Goal: Information Seeking & Learning: Learn about a topic

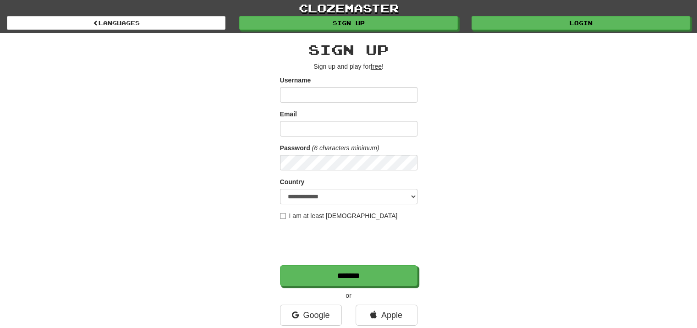
type input "**********"
click at [518, 89] on div "**********" at bounding box center [349, 193] width 536 height 320
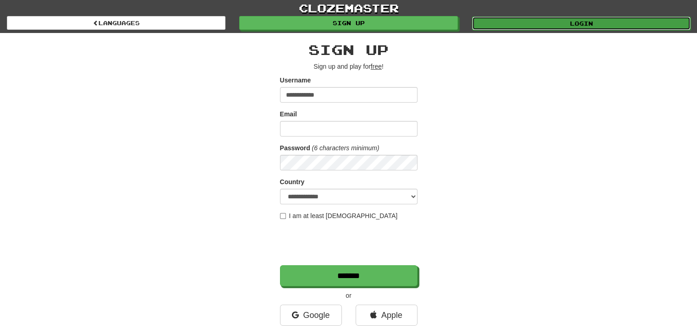
click at [544, 23] on link "Login" at bounding box center [581, 24] width 219 height 14
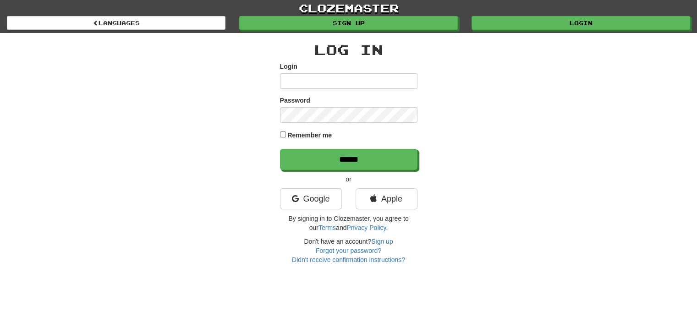
type input "**********"
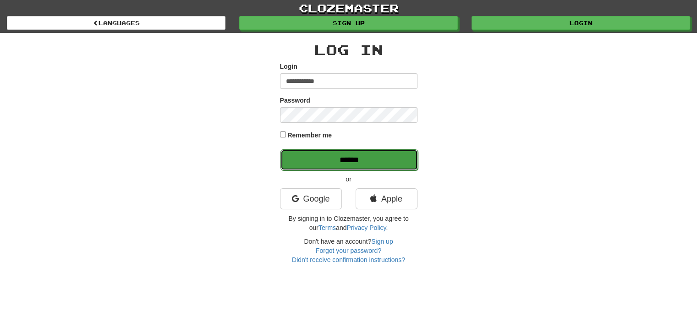
click at [314, 161] on input "******" at bounding box center [350, 159] width 138 height 21
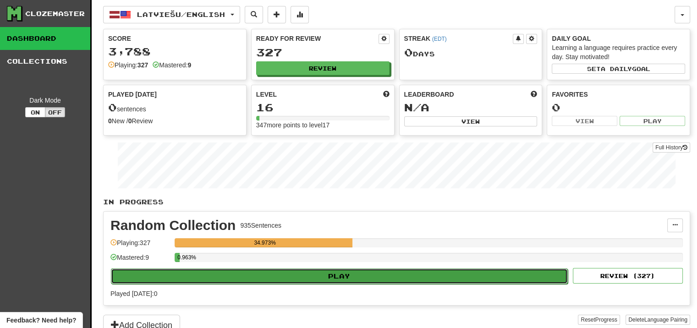
click at [416, 273] on button "Play" at bounding box center [339, 277] width 457 height 16
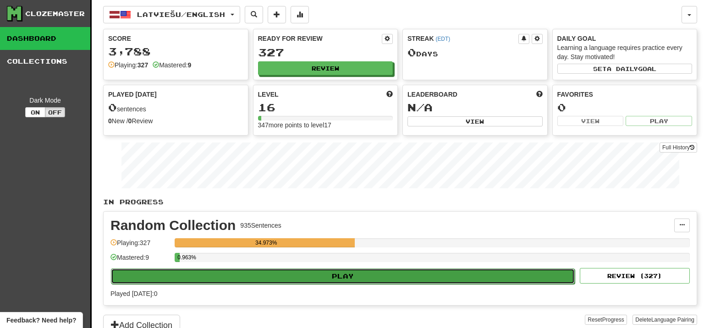
select select "**"
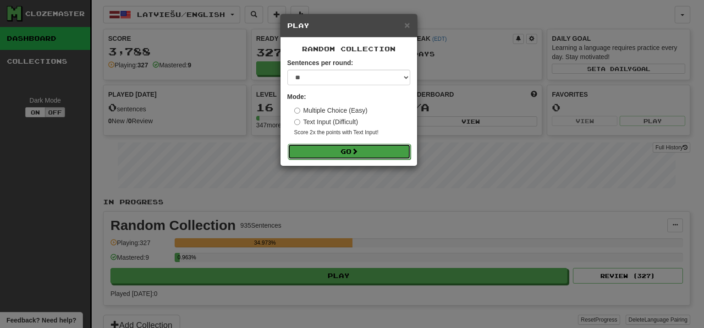
click at [368, 156] on button "Go" at bounding box center [349, 152] width 123 height 16
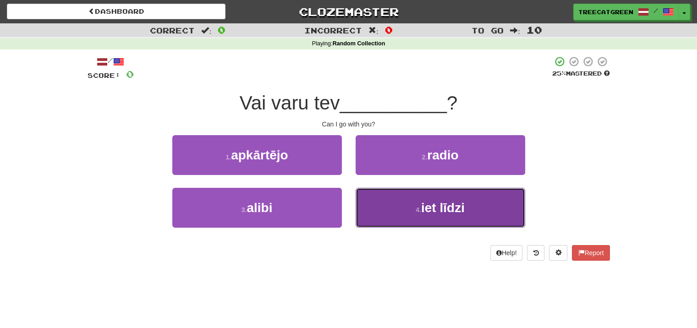
click at [384, 198] on button "4 . iet līdzi" at bounding box center [441, 208] width 170 height 40
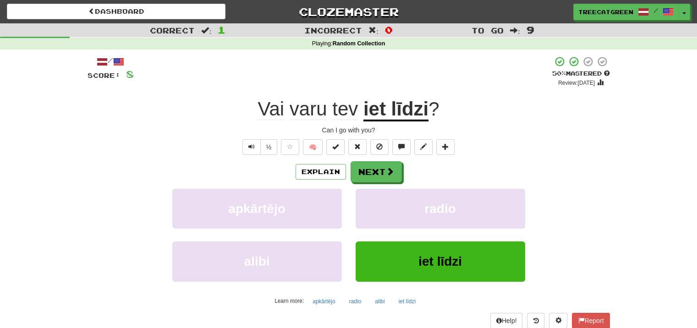
click at [403, 87] on div "+ 8" at bounding box center [343, 71] width 418 height 31
click at [342, 80] on div "+ 8" at bounding box center [343, 71] width 418 height 31
drag, startPoint x: 245, startPoint y: 110, endPoint x: 357, endPoint y: 108, distance: 111.8
click at [357, 108] on div "Vai varu tev iet līdzi ?" at bounding box center [349, 109] width 523 height 25
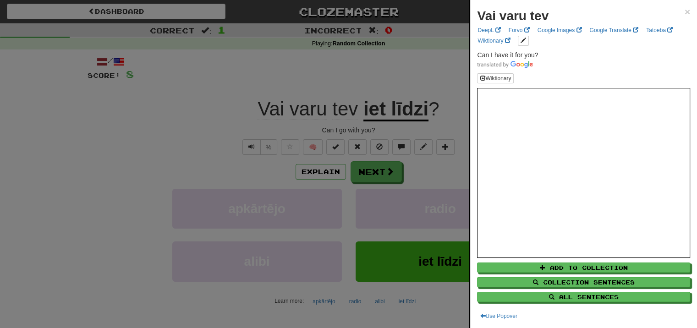
click at [242, 113] on div at bounding box center [348, 164] width 697 height 328
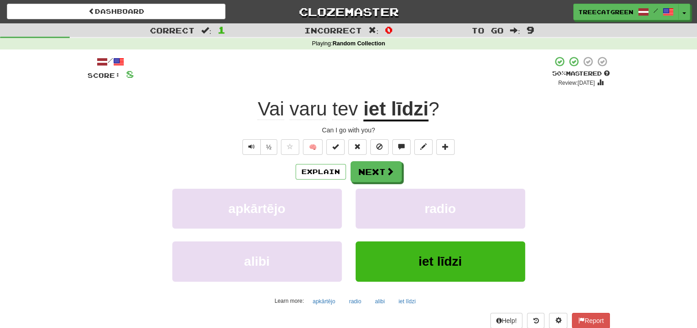
click at [252, 106] on div "Vai varu tev iet līdzi ?" at bounding box center [349, 109] width 523 height 25
click at [271, 114] on span "Vai" at bounding box center [271, 109] width 27 height 22
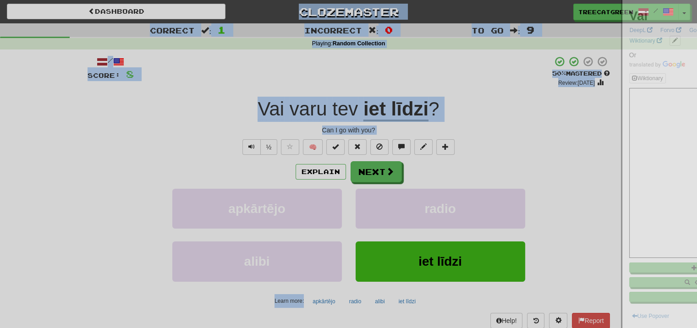
click at [271, 114] on div at bounding box center [348, 164] width 697 height 328
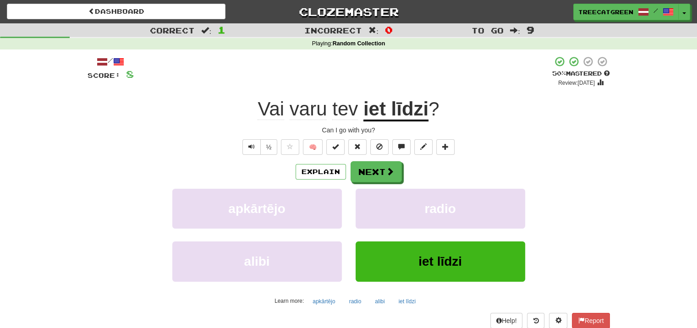
click at [271, 111] on span "Vai" at bounding box center [271, 109] width 27 height 22
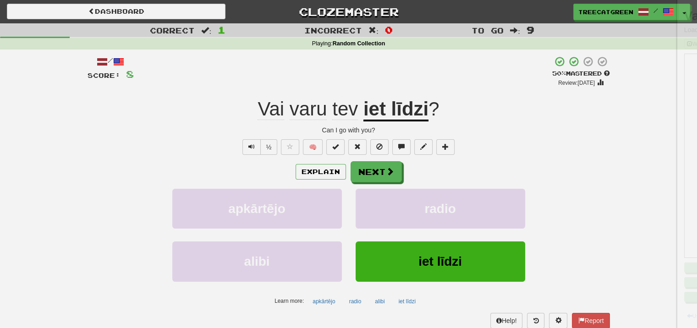
click at [271, 111] on div at bounding box center [348, 164] width 697 height 328
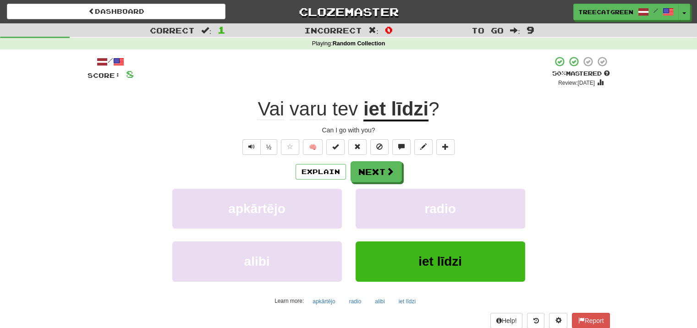
click at [271, 109] on span "Vai" at bounding box center [271, 109] width 27 height 22
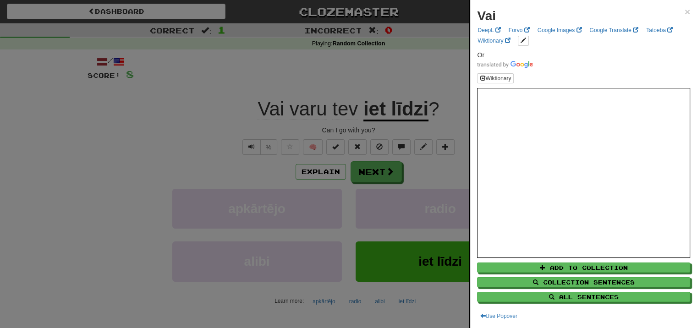
click at [230, 110] on div at bounding box center [348, 164] width 697 height 328
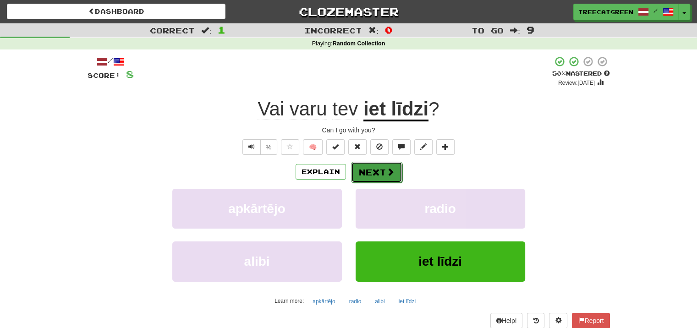
click at [374, 169] on button "Next" at bounding box center [376, 172] width 51 height 21
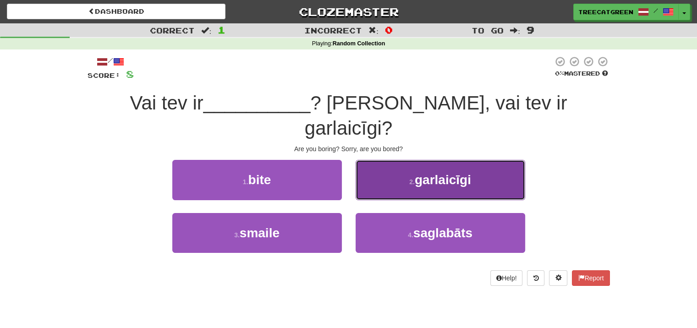
click at [365, 165] on button "2 . garlaicīgi" at bounding box center [441, 180] width 170 height 40
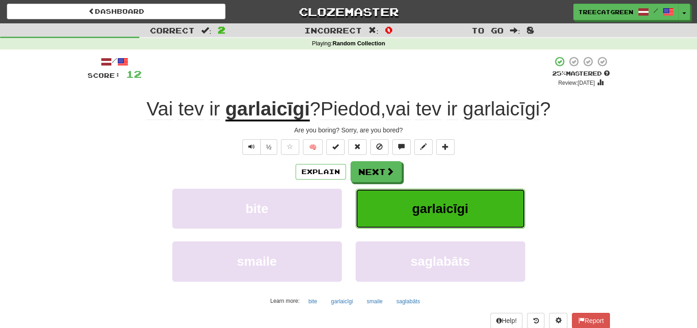
click at [522, 213] on button "garlaicīgi" at bounding box center [441, 209] width 170 height 40
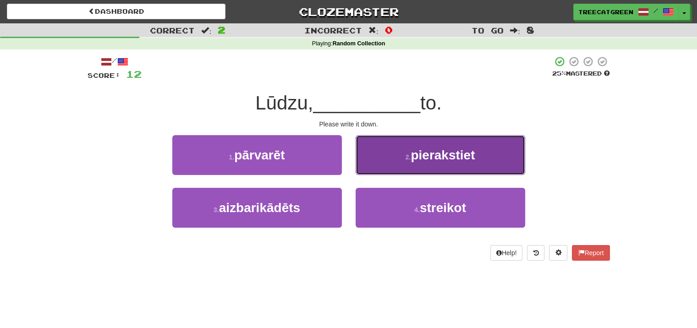
click at [494, 169] on button "2 . pierakstiet" at bounding box center [441, 155] width 170 height 40
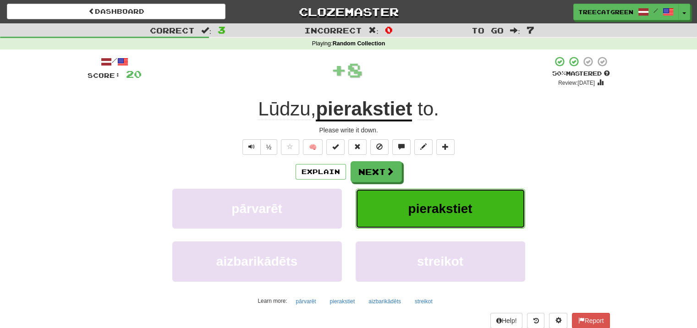
click at [469, 206] on span "pierakstiet" at bounding box center [440, 209] width 64 height 14
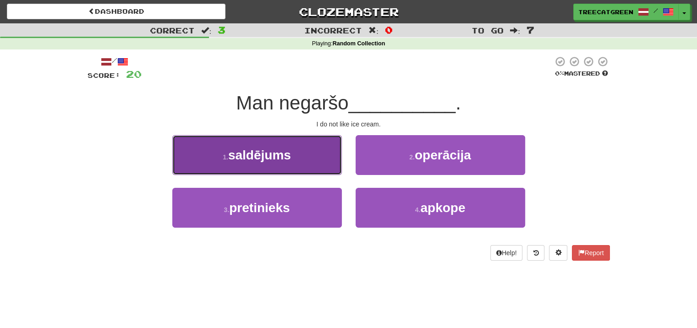
click at [337, 146] on button "1 . saldējums" at bounding box center [257, 155] width 170 height 40
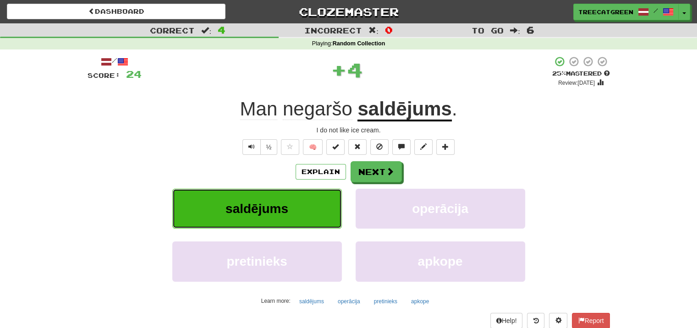
click at [325, 197] on button "saldējums" at bounding box center [257, 209] width 170 height 40
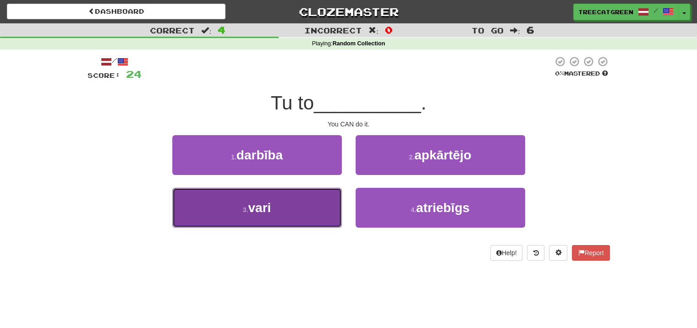
click at [331, 194] on button "3 . vari" at bounding box center [257, 208] width 170 height 40
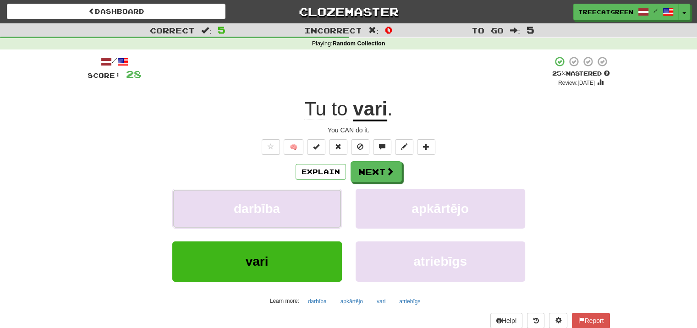
click at [331, 194] on button "darbība" at bounding box center [257, 209] width 170 height 40
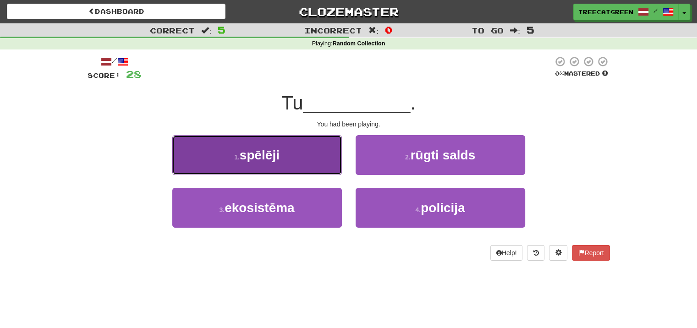
click at [329, 171] on button "1 . spēlēji" at bounding box center [257, 155] width 170 height 40
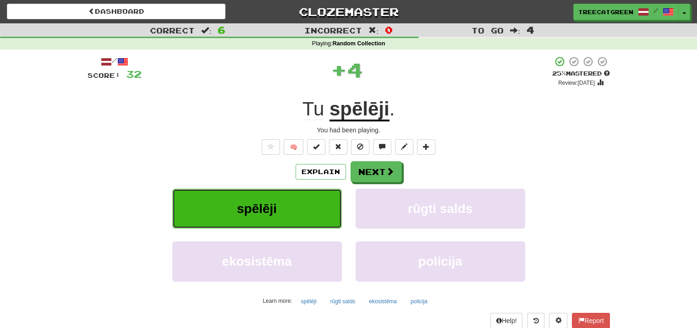
click at [329, 209] on button "spēlēji" at bounding box center [257, 209] width 170 height 40
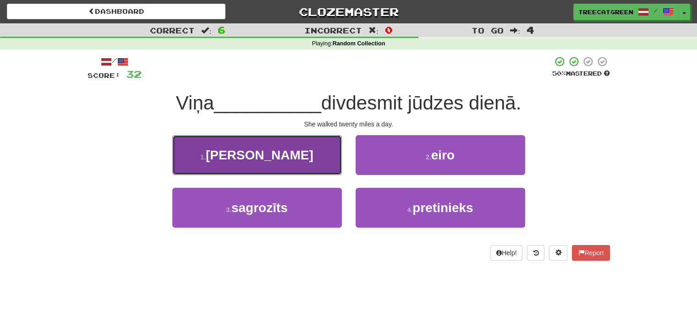
click at [331, 166] on button "1 . nogāja" at bounding box center [257, 155] width 170 height 40
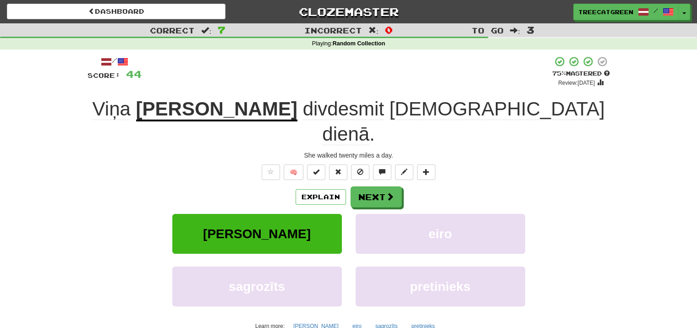
click at [234, 165] on div "🧠" at bounding box center [349, 173] width 523 height 16
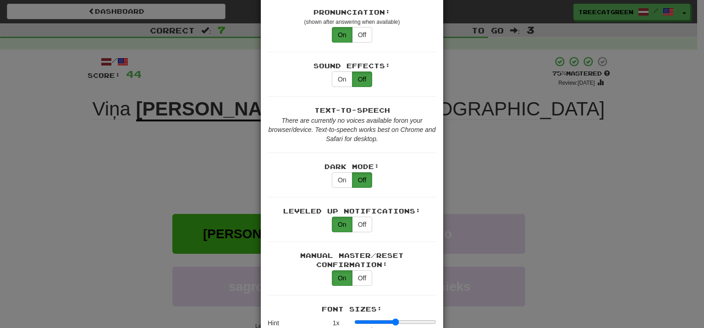
scroll to position [321, 0]
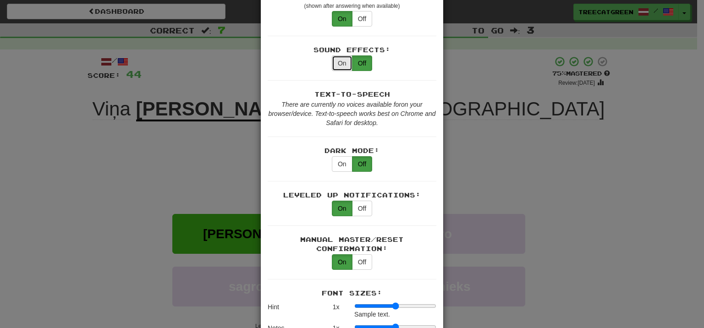
click at [335, 55] on button "On" at bounding box center [342, 63] width 21 height 16
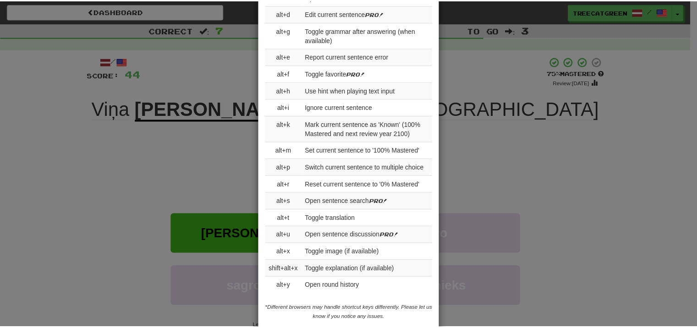
scroll to position [852, 0]
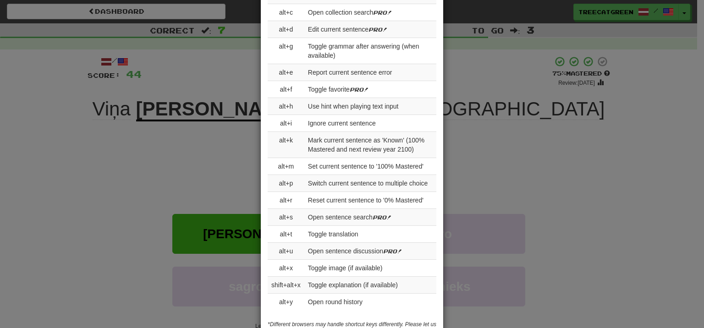
click at [191, 138] on div "× Game Settings Translations: Visible Show After Answering Hidden Sentence Text…" at bounding box center [352, 164] width 704 height 328
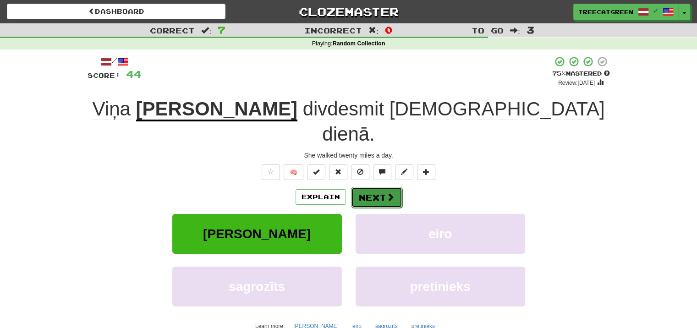
click at [369, 187] on button "Next" at bounding box center [376, 197] width 51 height 21
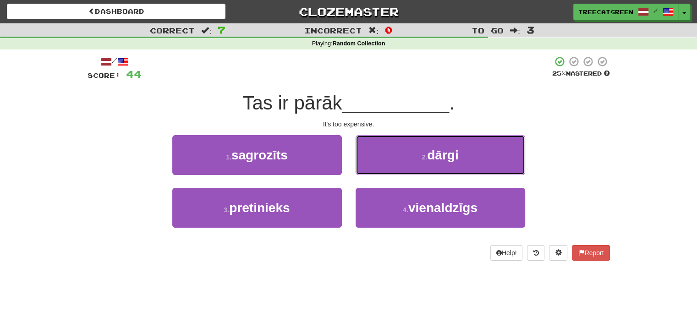
click at [369, 171] on button "2 . dārgi" at bounding box center [441, 155] width 170 height 40
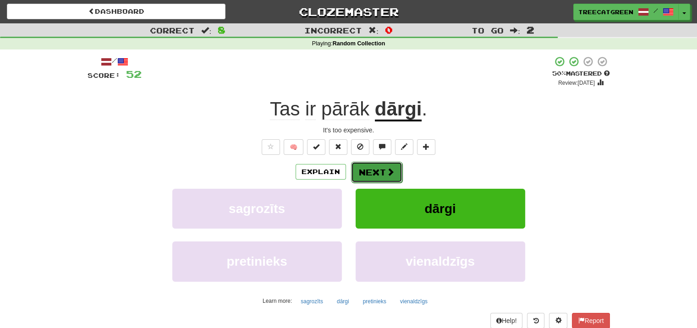
click at [368, 171] on button "Next" at bounding box center [376, 172] width 51 height 21
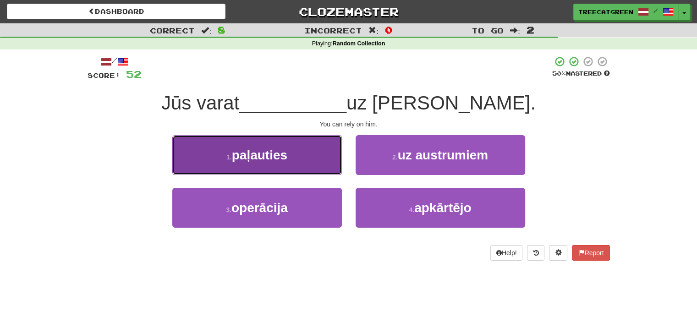
click at [330, 163] on button "1 . paļauties" at bounding box center [257, 155] width 170 height 40
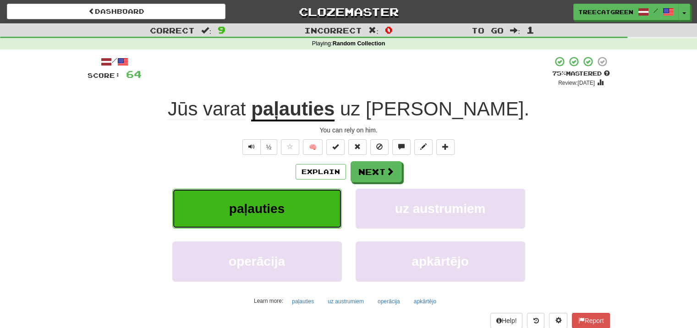
click at [326, 209] on button "paļauties" at bounding box center [257, 209] width 170 height 40
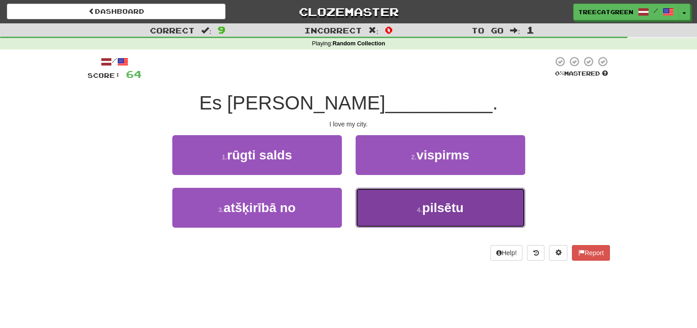
click at [359, 203] on button "4 . pilsētu" at bounding box center [441, 208] width 170 height 40
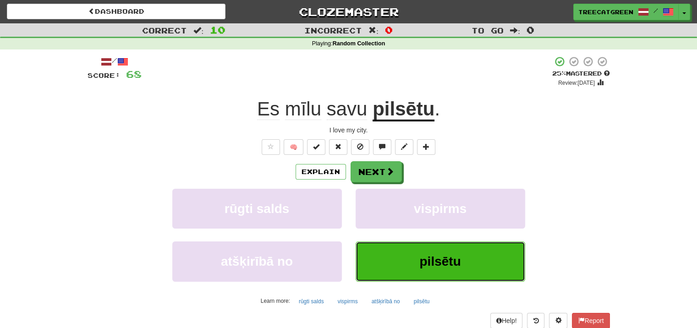
click at [412, 252] on button "pilsētu" at bounding box center [441, 262] width 170 height 40
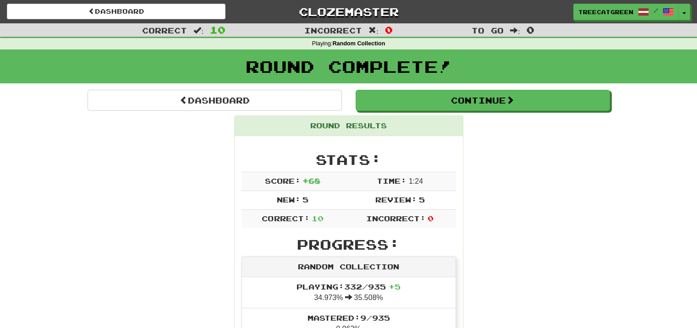
drag, startPoint x: 443, startPoint y: 3, endPoint x: 21, endPoint y: 134, distance: 441.6
click at [688, 16] on button "Toggle Dropdown" at bounding box center [685, 12] width 12 height 17
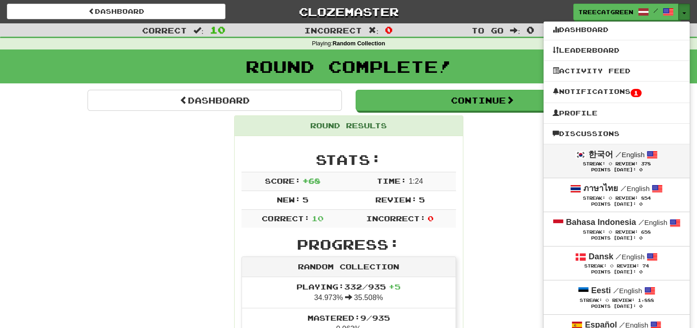
scroll to position [46, 0]
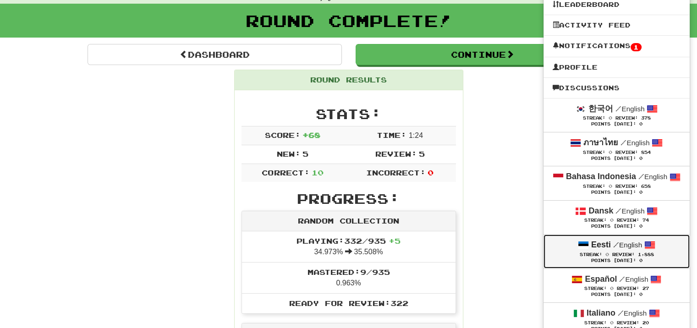
click at [613, 248] on span "/" at bounding box center [616, 245] width 6 height 8
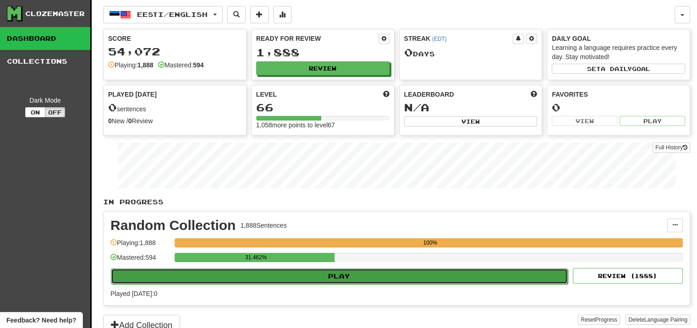
click at [395, 274] on button "Play" at bounding box center [339, 277] width 457 height 16
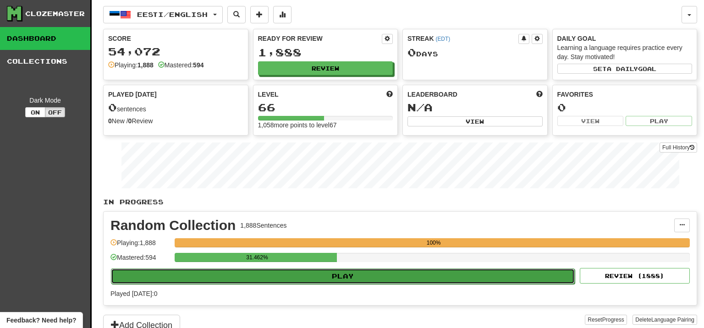
select select "**"
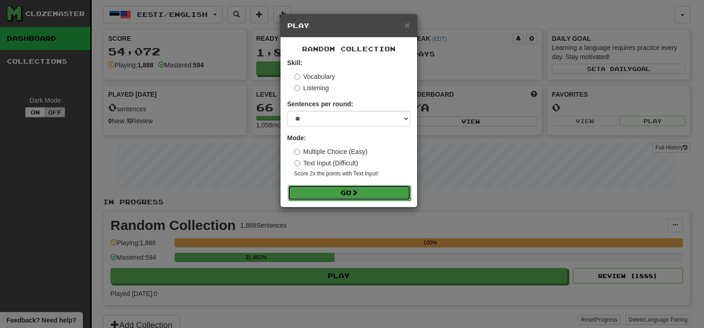
click at [345, 193] on button "Go" at bounding box center [349, 193] width 123 height 16
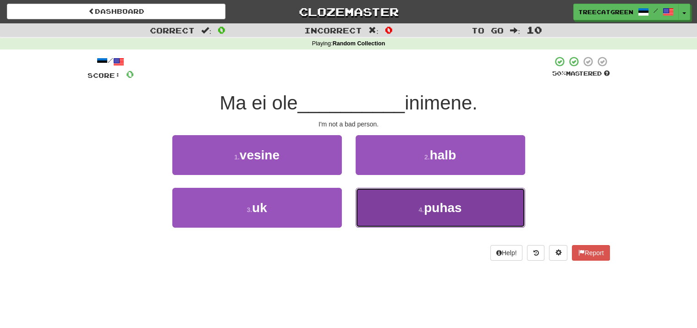
click at [403, 201] on button "4 . puhas" at bounding box center [441, 208] width 170 height 40
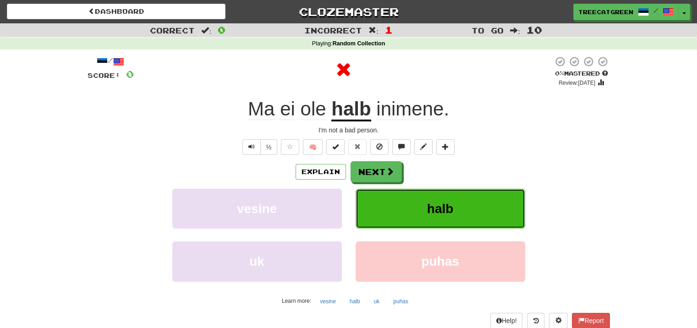
click at [403, 201] on button "halb" at bounding box center [441, 209] width 170 height 40
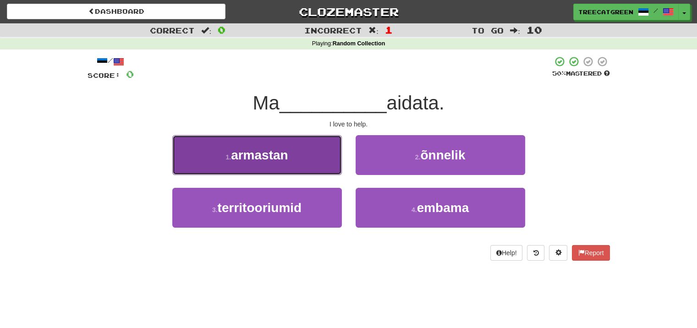
click at [308, 165] on button "1 . armastan" at bounding box center [257, 155] width 170 height 40
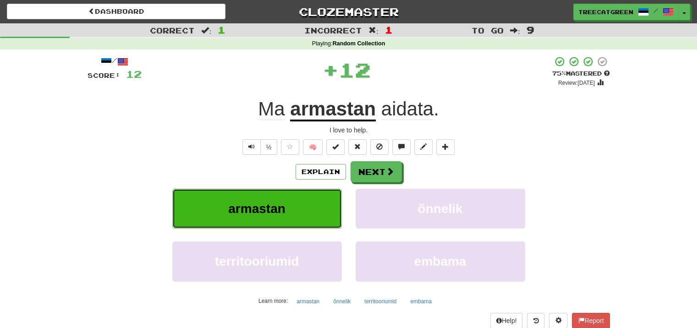
click at [314, 197] on button "armastan" at bounding box center [257, 209] width 170 height 40
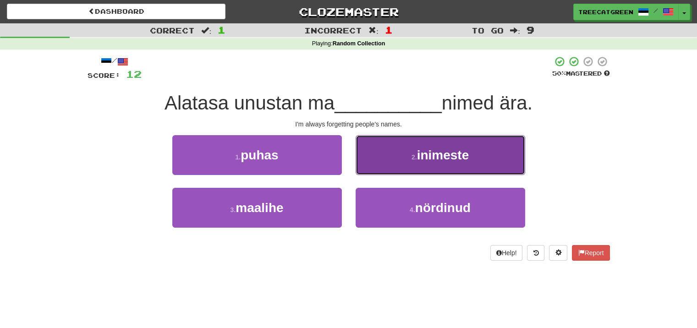
click at [385, 175] on button "2 . inimeste" at bounding box center [441, 155] width 170 height 40
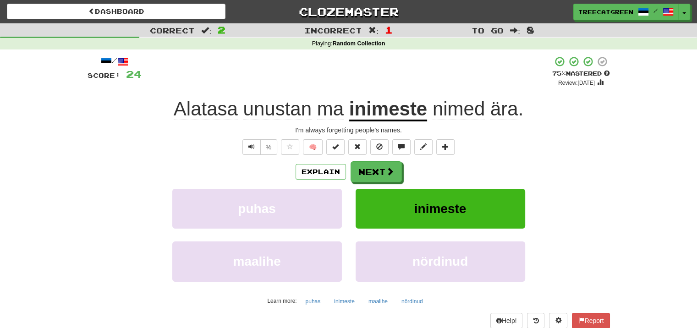
click at [359, 116] on u "inimeste" at bounding box center [388, 109] width 78 height 23
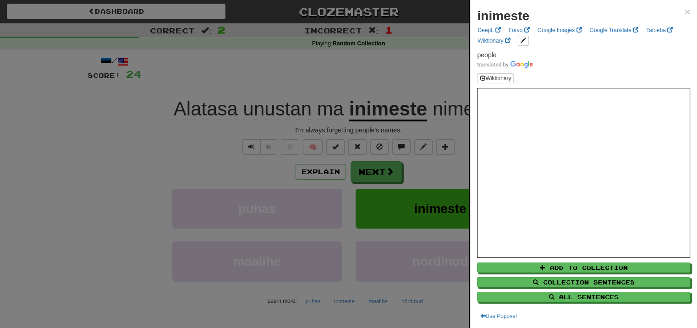
click at [380, 87] on div at bounding box center [348, 164] width 697 height 328
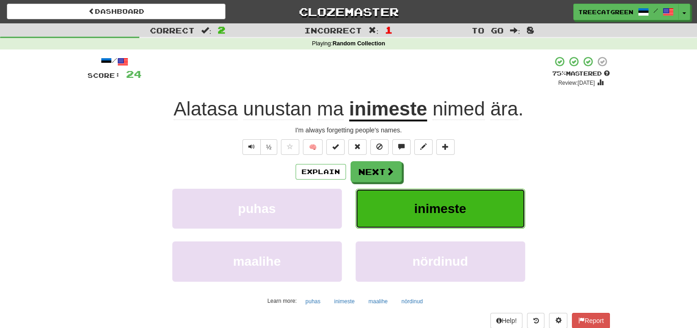
click at [385, 195] on button "inimeste" at bounding box center [441, 209] width 170 height 40
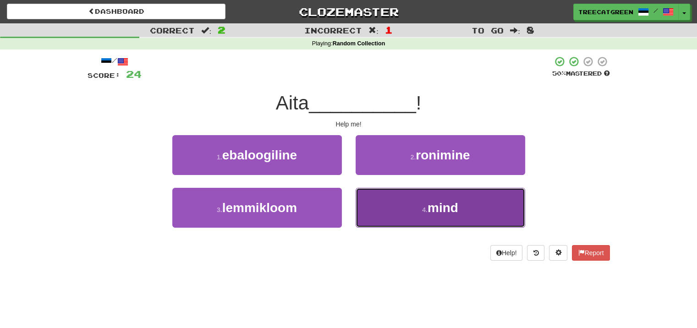
click at [385, 194] on button "4 . mind" at bounding box center [441, 208] width 170 height 40
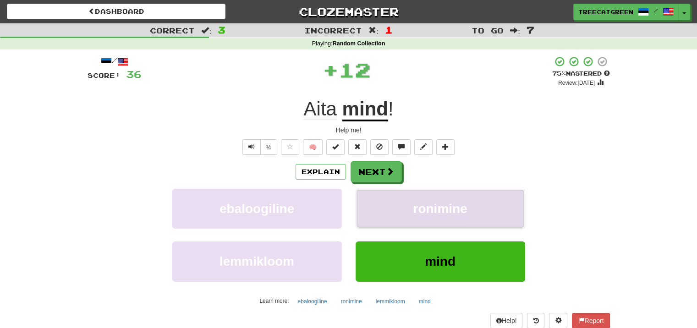
click at [389, 200] on button "ronimine" at bounding box center [441, 209] width 170 height 40
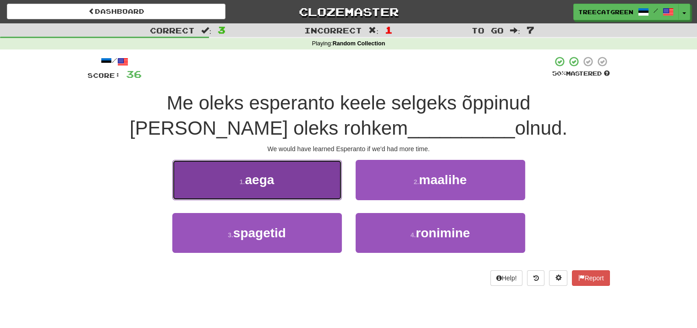
click at [320, 178] on button "1 . aega" at bounding box center [257, 180] width 170 height 40
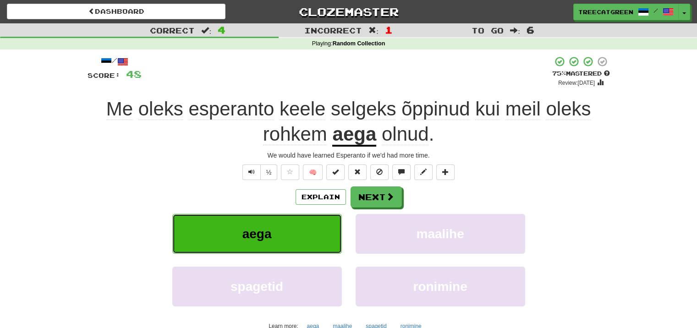
click at [330, 228] on button "aega" at bounding box center [257, 234] width 170 height 40
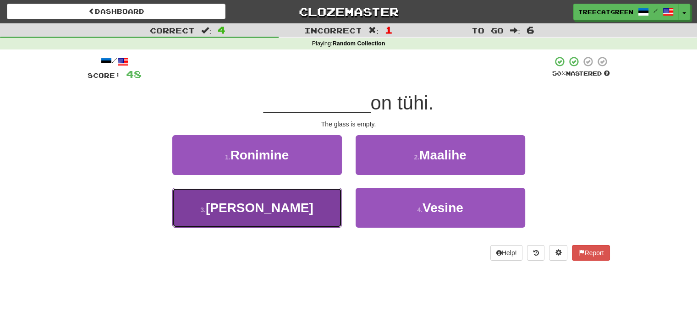
click at [332, 226] on button "3 . Klaas" at bounding box center [257, 208] width 170 height 40
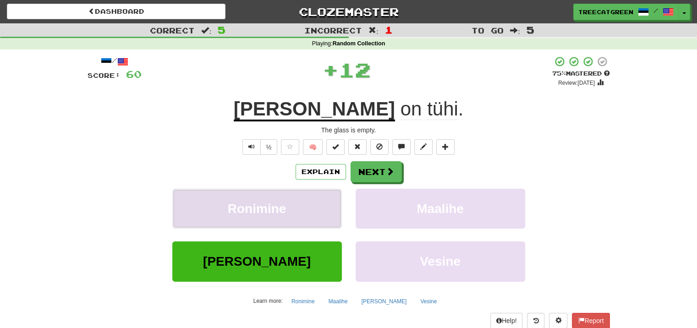
click at [333, 226] on button "Ronimine" at bounding box center [257, 209] width 170 height 40
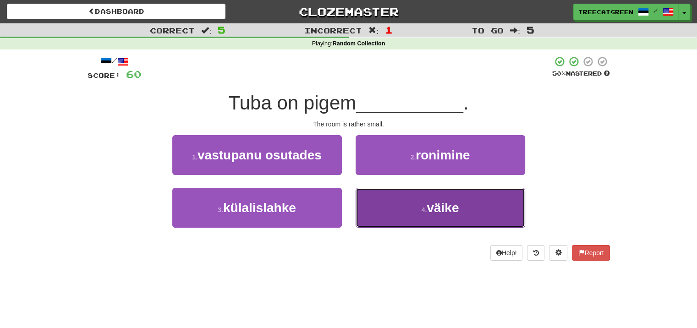
click at [390, 226] on button "4 . väike" at bounding box center [441, 208] width 170 height 40
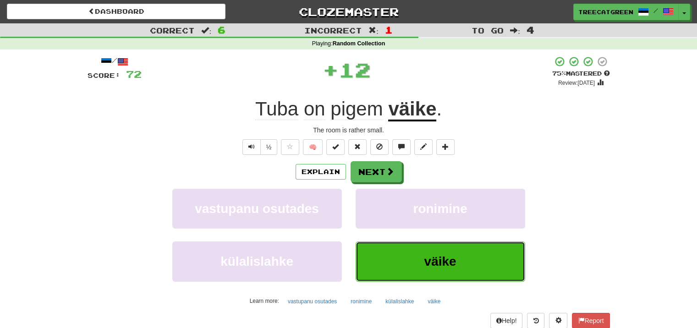
click at [388, 261] on button "väike" at bounding box center [441, 262] width 170 height 40
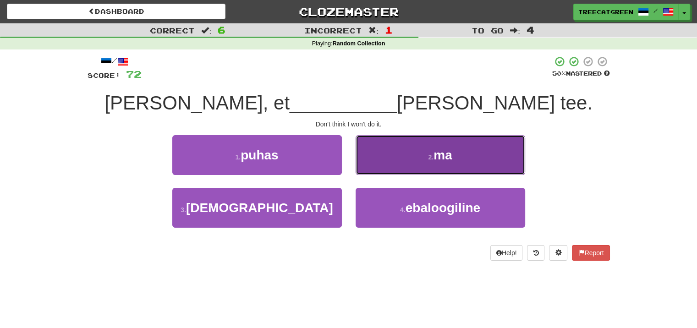
click at [398, 171] on button "2 . ma" at bounding box center [441, 155] width 170 height 40
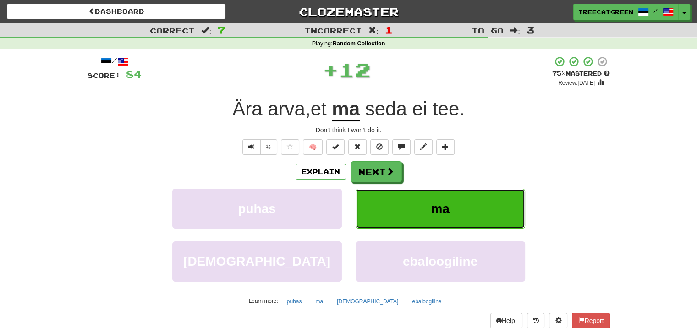
click at [407, 204] on button "ma" at bounding box center [441, 209] width 170 height 40
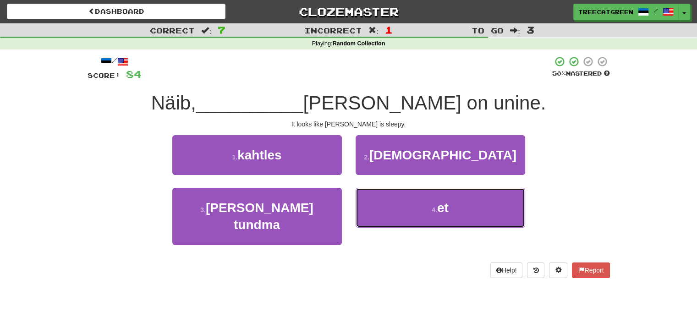
click at [407, 204] on button "4 . et" at bounding box center [441, 208] width 170 height 40
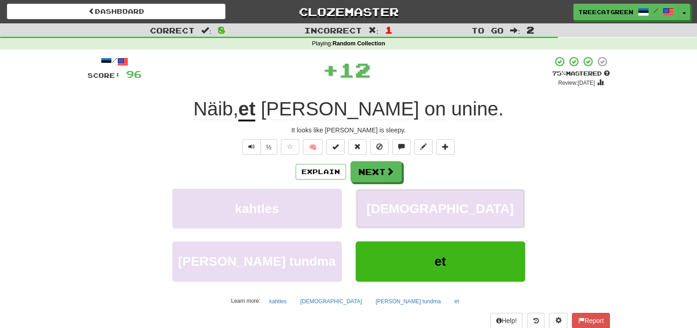
click at [407, 204] on span "katoliiklane" at bounding box center [440, 209] width 147 height 14
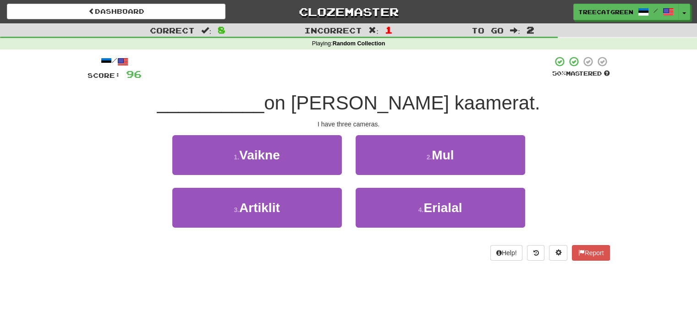
click at [401, 176] on div "2 . Mul" at bounding box center [440, 161] width 183 height 53
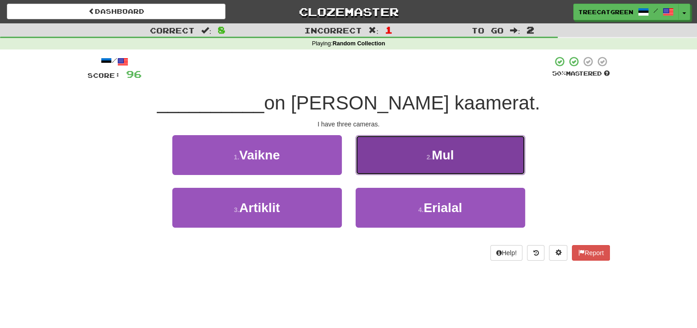
click at [402, 170] on button "2 . Mul" at bounding box center [441, 155] width 170 height 40
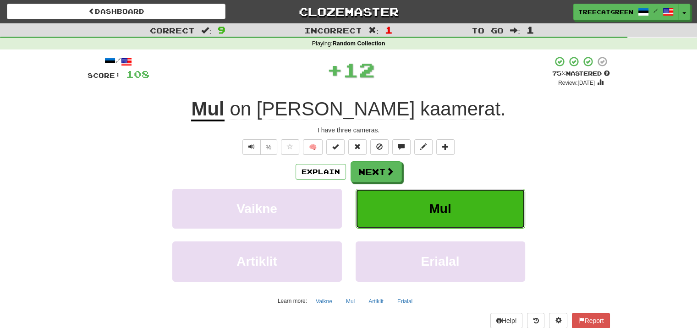
click at [405, 200] on button "Mul" at bounding box center [441, 209] width 170 height 40
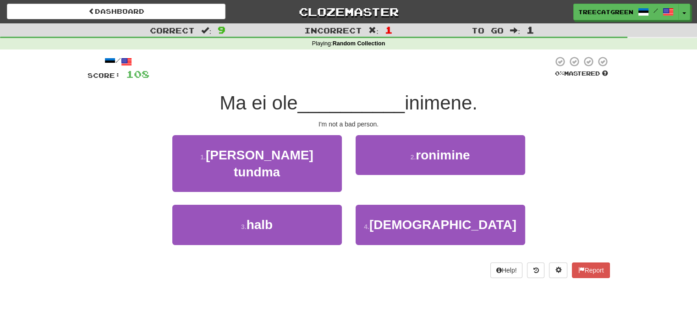
click at [342, 209] on div "3 . halb" at bounding box center [256, 231] width 183 height 53
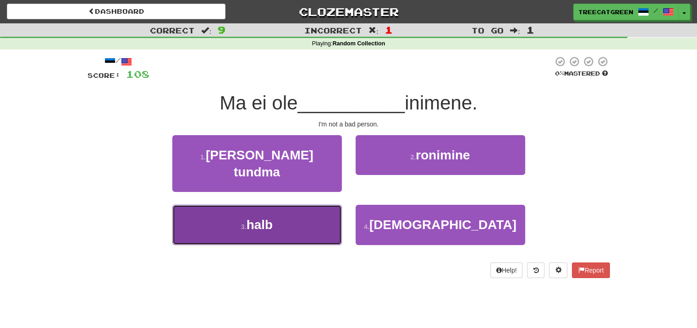
click at [336, 209] on button "3 . halb" at bounding box center [257, 225] width 170 height 40
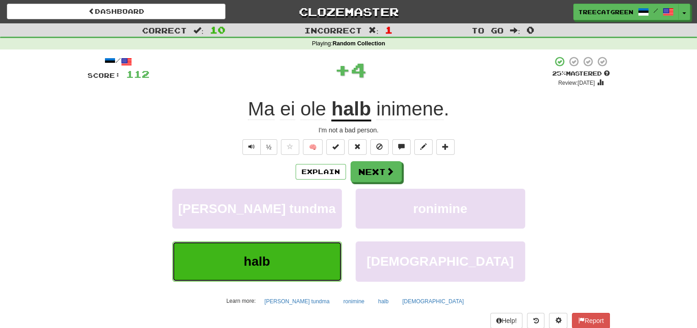
click at [328, 259] on button "halb" at bounding box center [257, 262] width 170 height 40
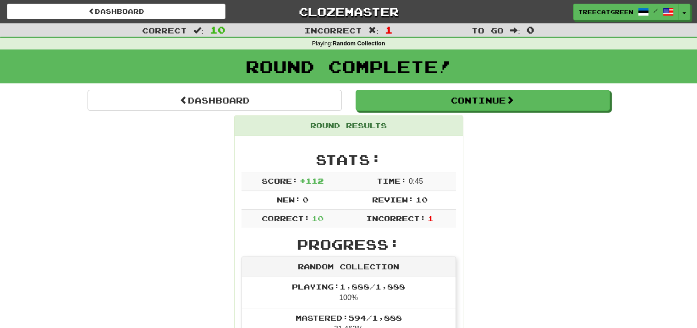
drag, startPoint x: 53, startPoint y: 0, endPoint x: 136, endPoint y: 172, distance: 191.1
